Goal: Information Seeking & Learning: Learn about a topic

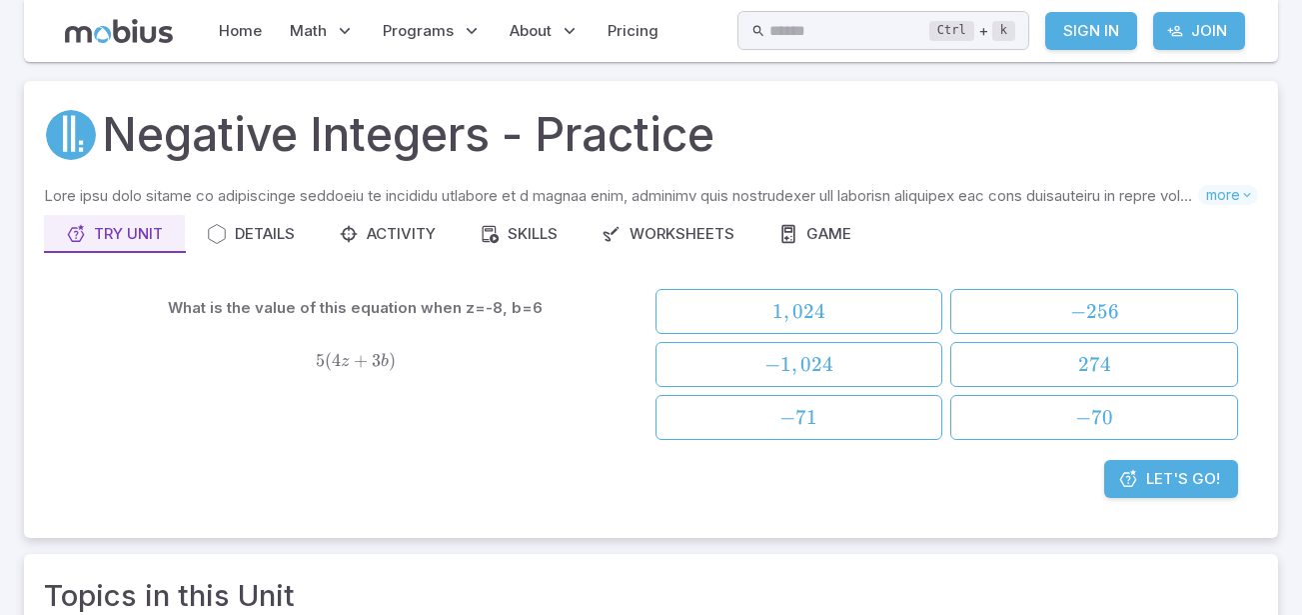
click at [1148, 479] on span "Let's Go!" at bounding box center [1184, 479] width 74 height 22
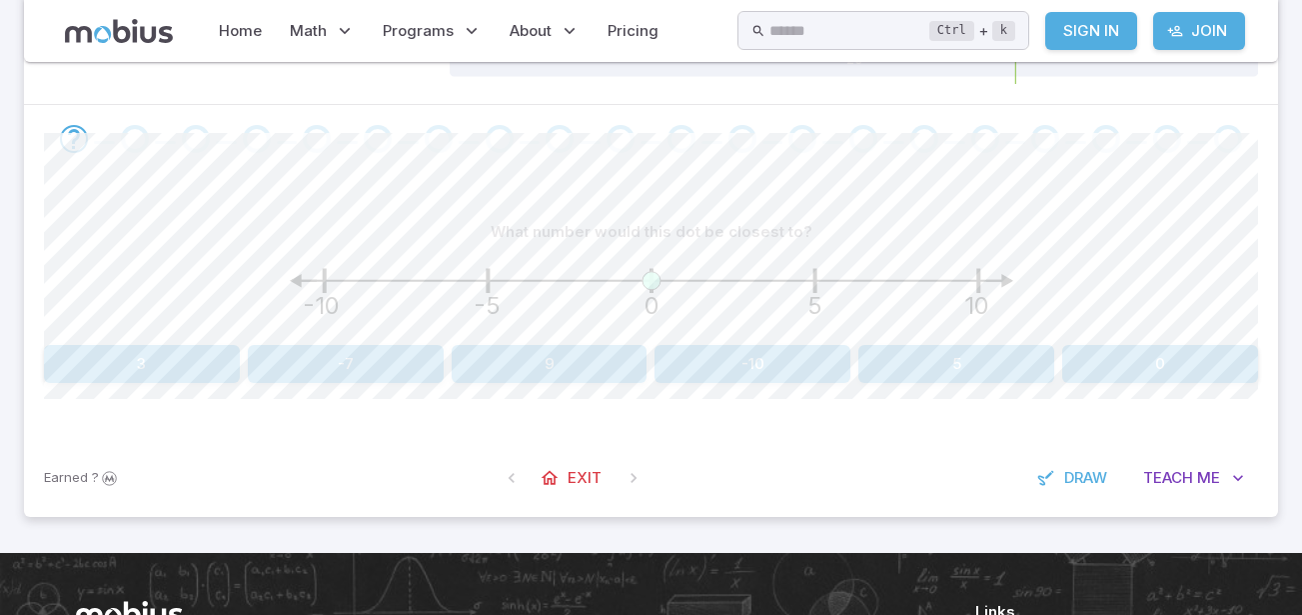
scroll to position [339, 0]
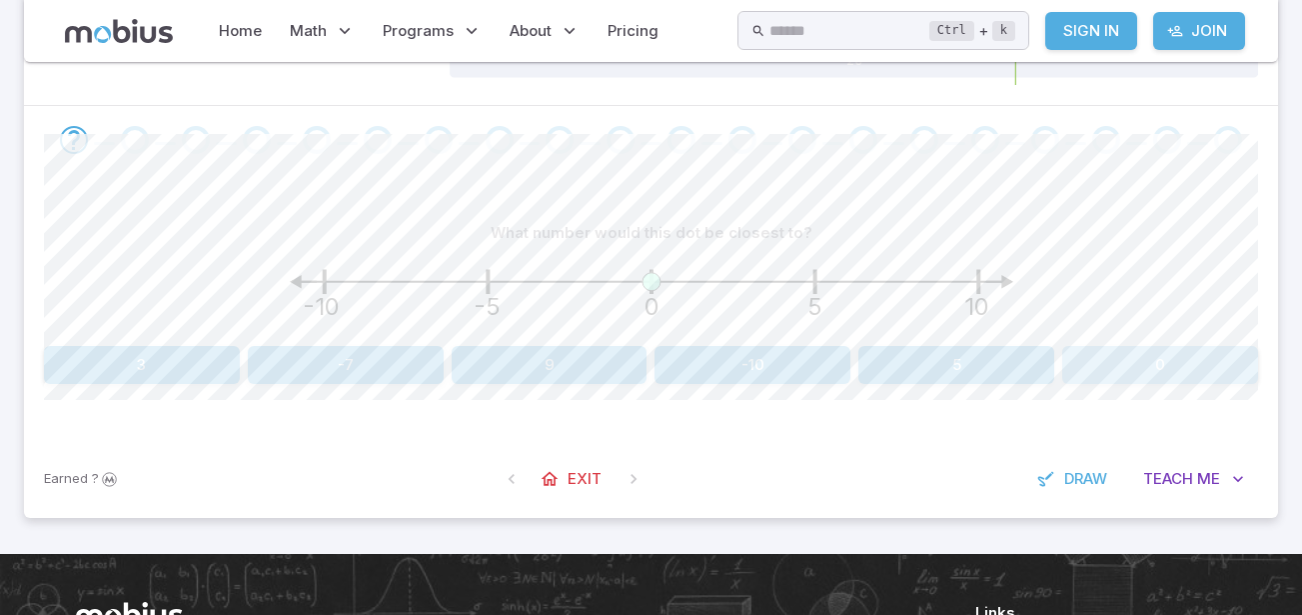
click at [1082, 349] on button "0" at bounding box center [1161, 365] width 196 height 38
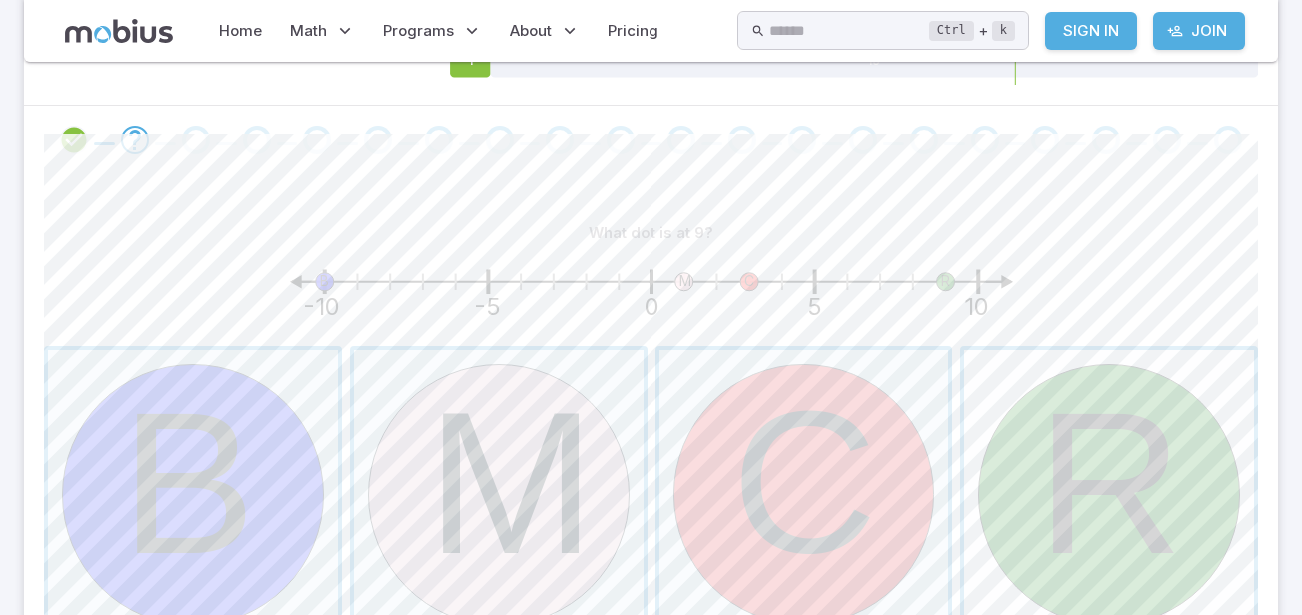
click at [1076, 455] on span "button" at bounding box center [1110, 495] width 290 height 290
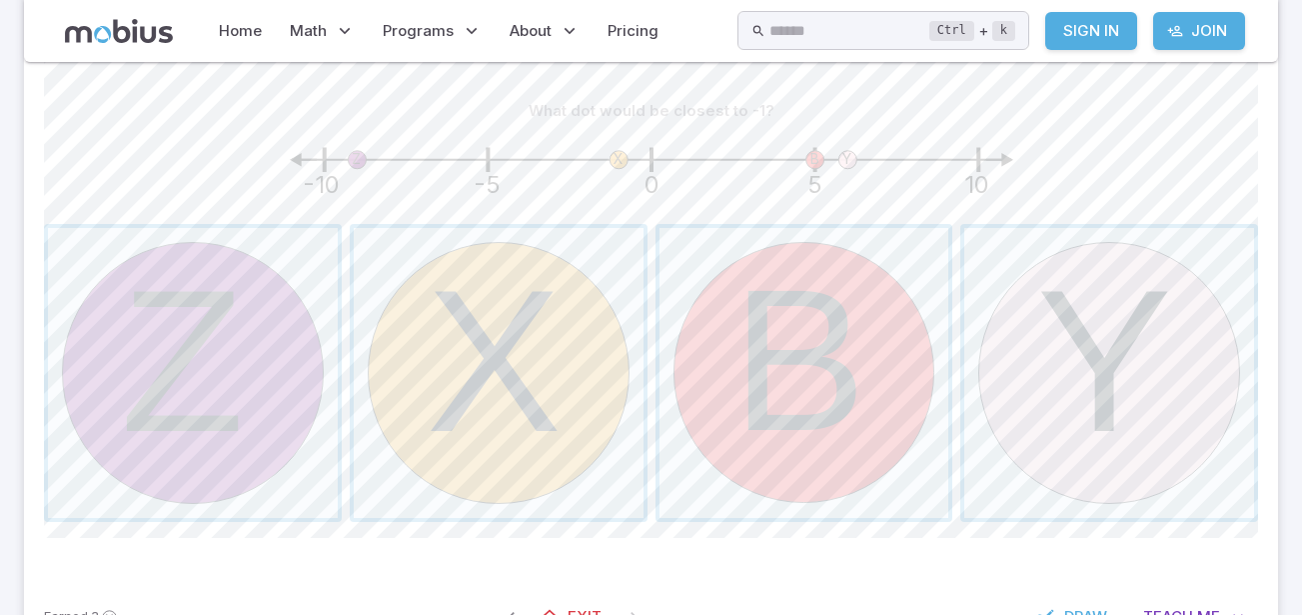
scroll to position [455, 0]
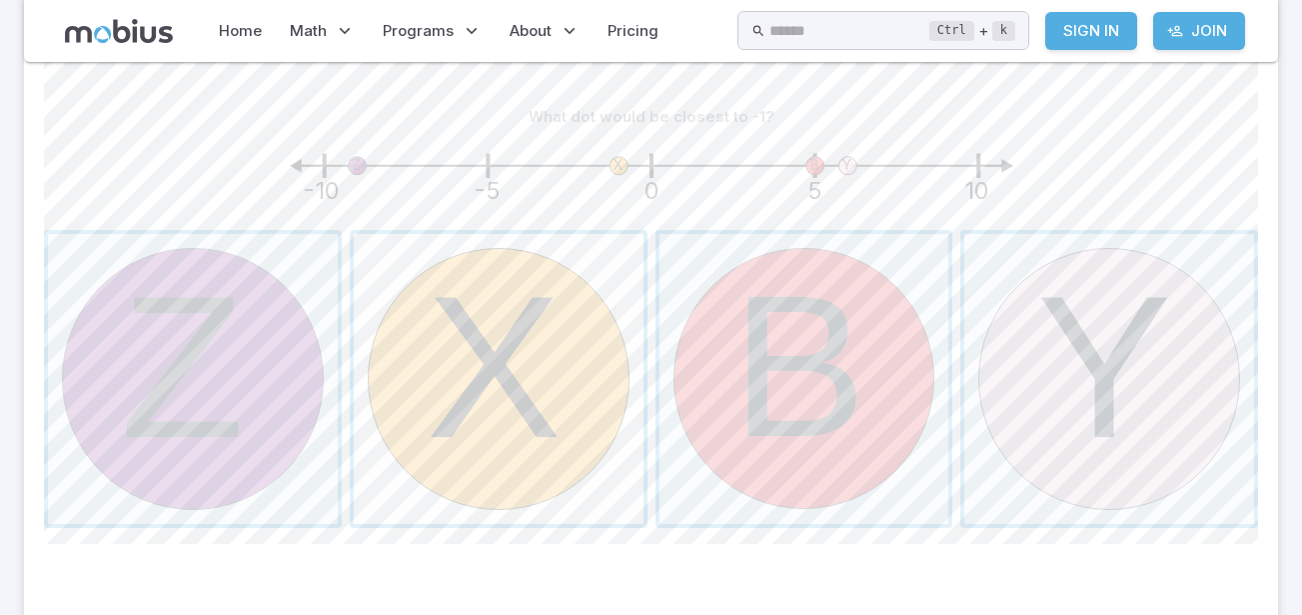
click at [464, 293] on span "button" at bounding box center [499, 379] width 290 height 290
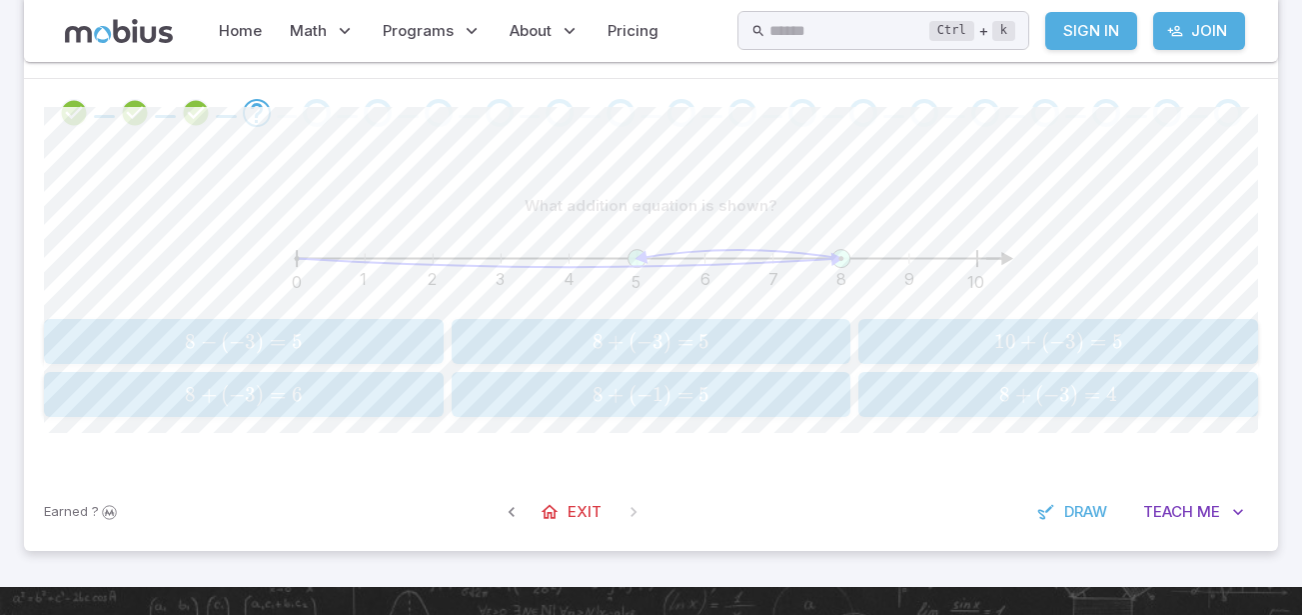
scroll to position [368, 0]
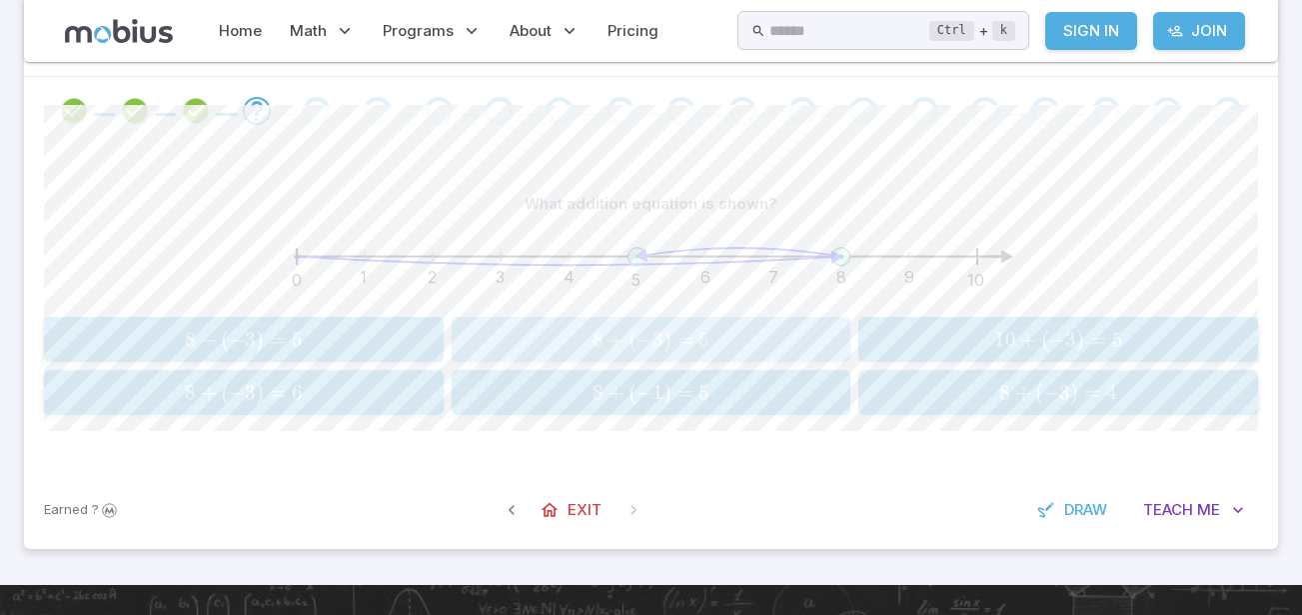
click at [638, 357] on button "8 + ( − 3 ) = 5 8 + (-3) = 5 8 + ( − 3 ) = 5" at bounding box center [652, 339] width 400 height 45
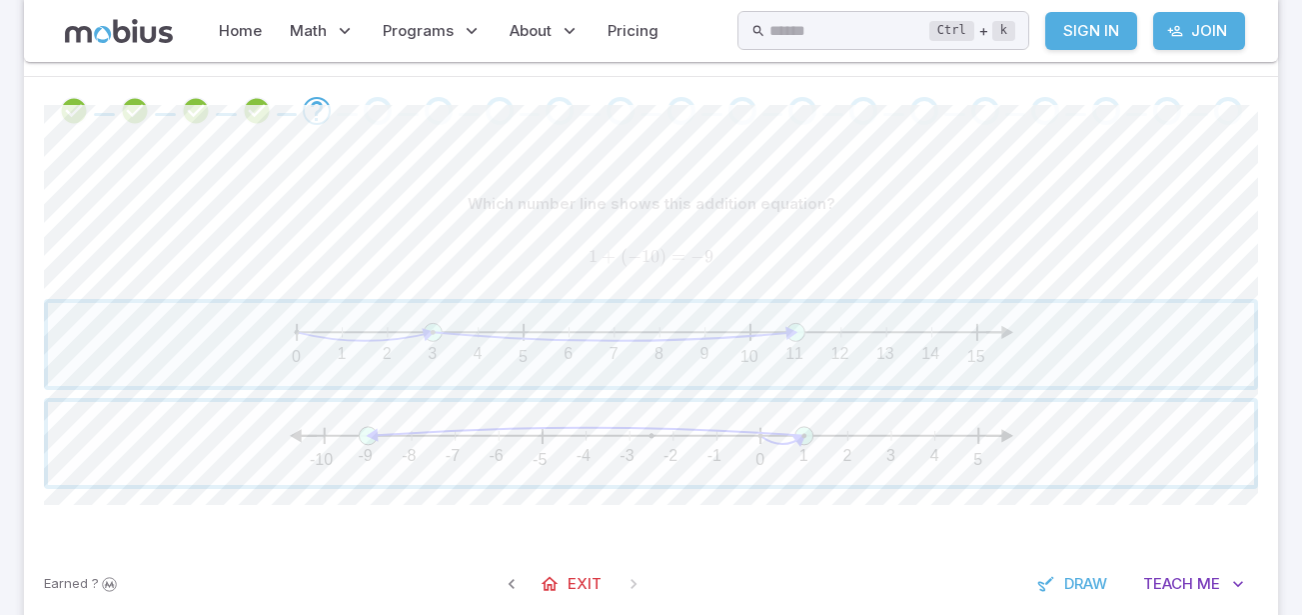
click at [644, 460] on span "button" at bounding box center [651, 443] width 1206 height 83
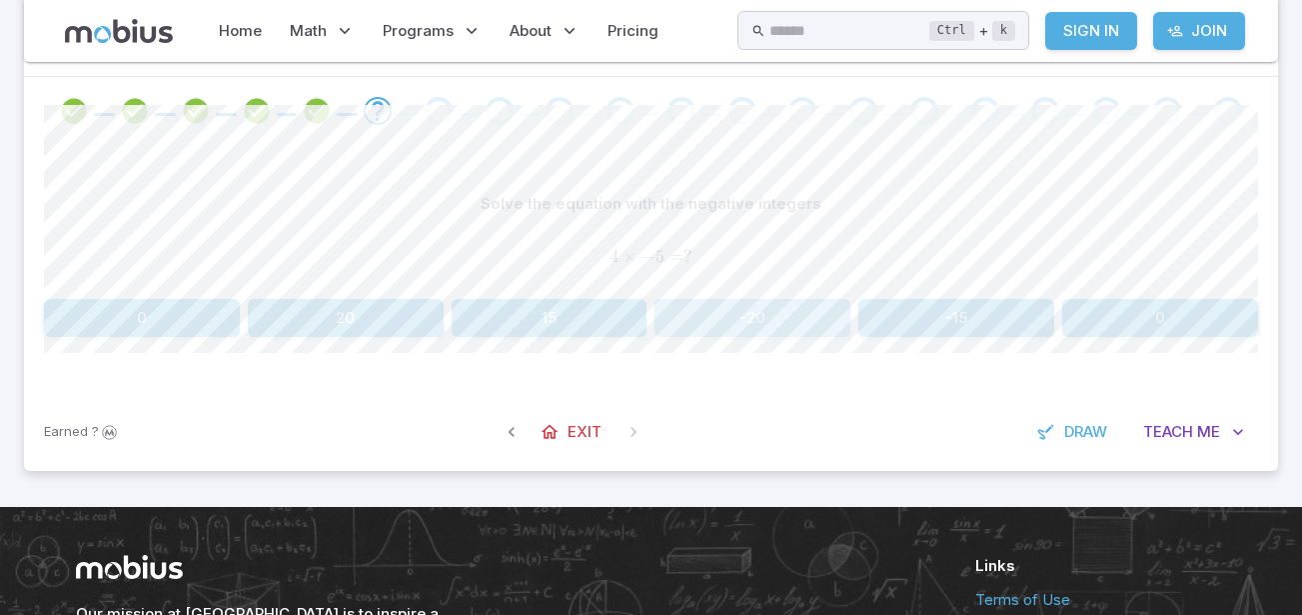
click at [723, 327] on button "-20" at bounding box center [753, 318] width 196 height 38
click at [1121, 331] on button "-6" at bounding box center [1161, 318] width 196 height 38
click at [513, 299] on button "-100" at bounding box center [550, 318] width 196 height 38
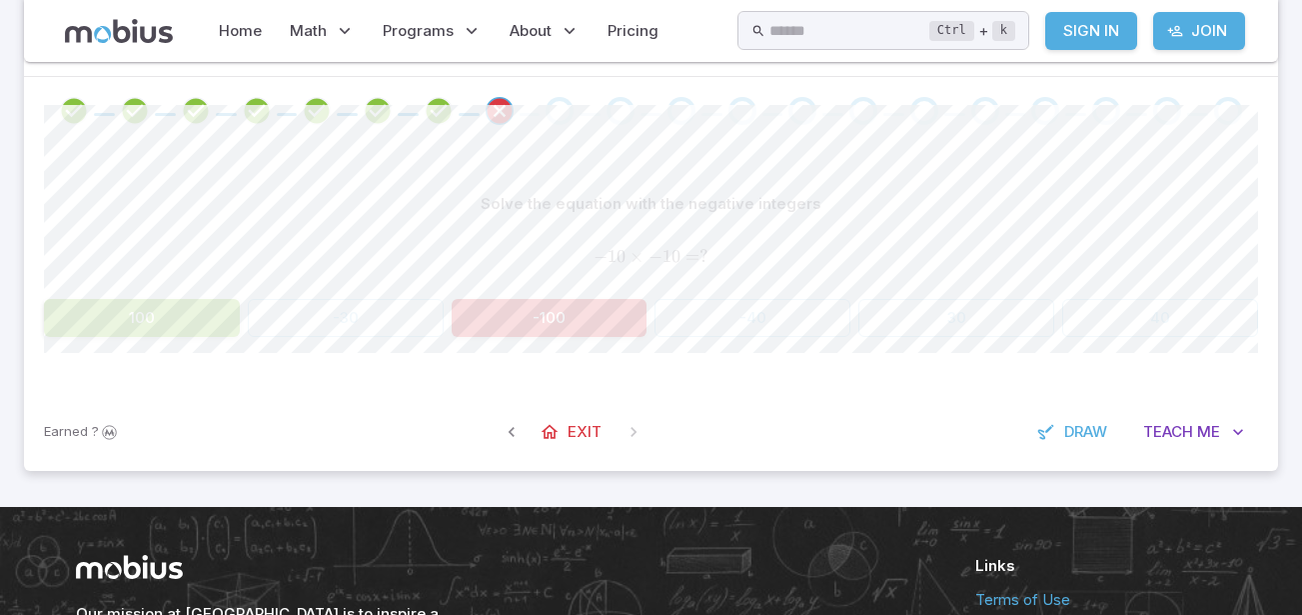
click at [70, 326] on button "100" at bounding box center [142, 318] width 196 height 38
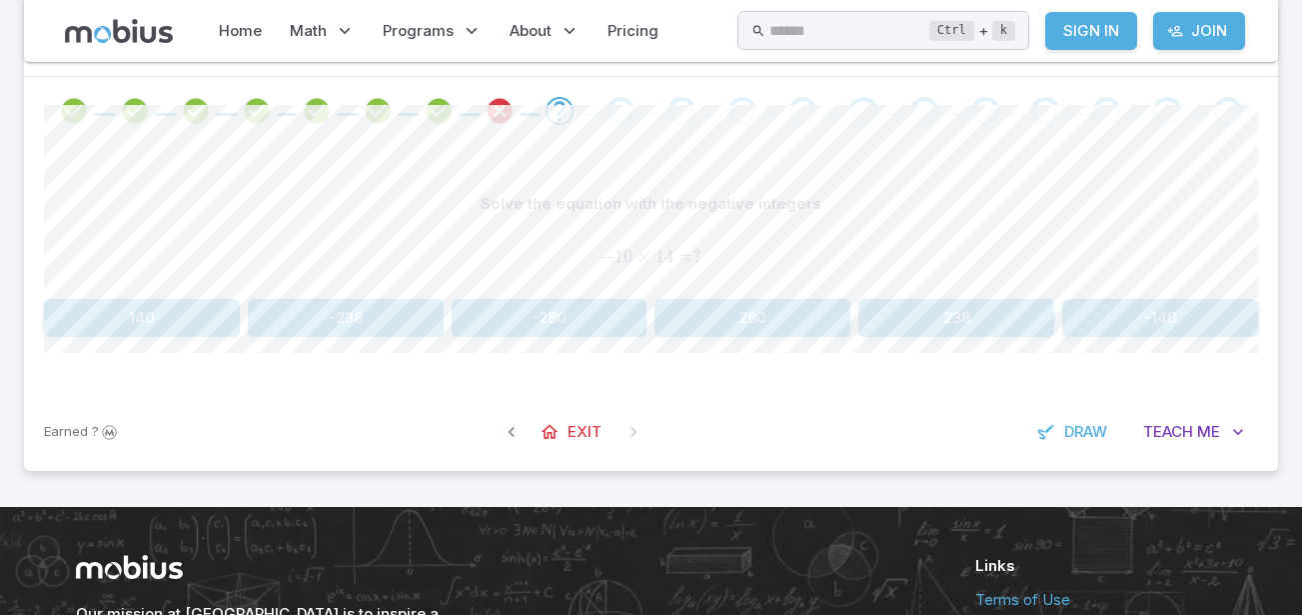
click at [70, 326] on button "140" at bounding box center [142, 318] width 196 height 38
